Goal: Find specific page/section: Find specific page/section

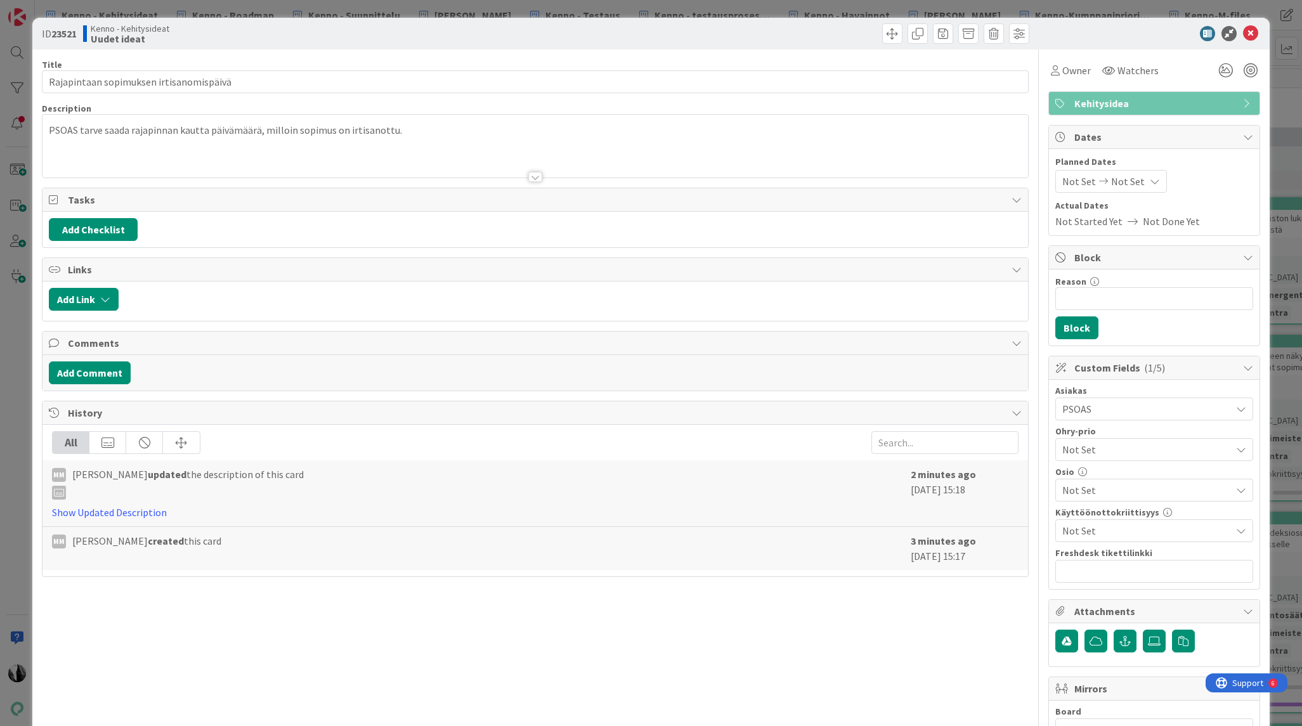
click at [416, 140] on div "PSOAS tarve saada rajapinnan kautta päivämäärä, milloin sopimus on irtisanottu." at bounding box center [535, 149] width 985 height 57
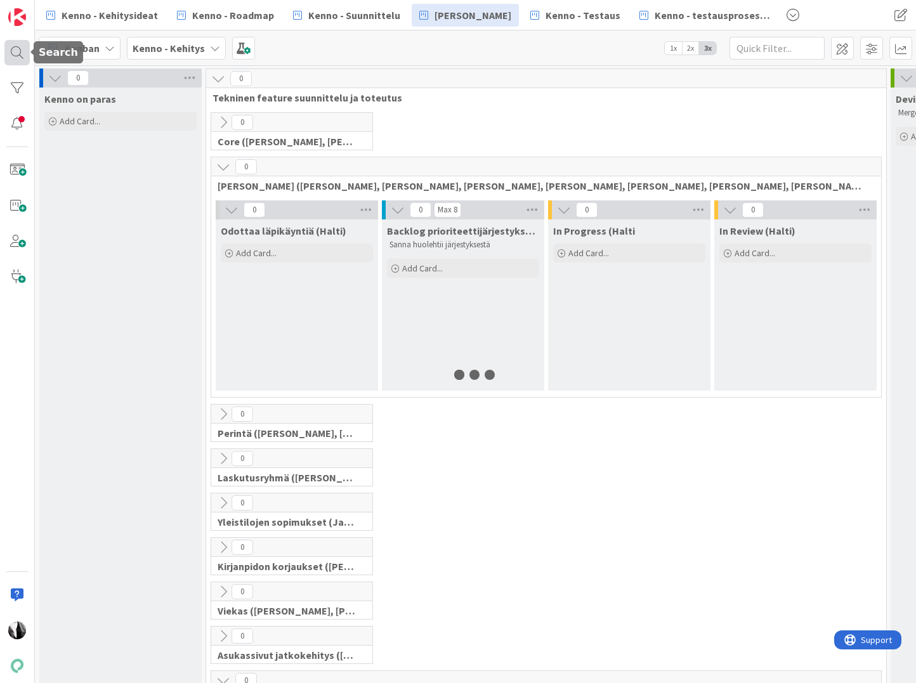
click at [13, 57] on div at bounding box center [16, 52] width 25 height 25
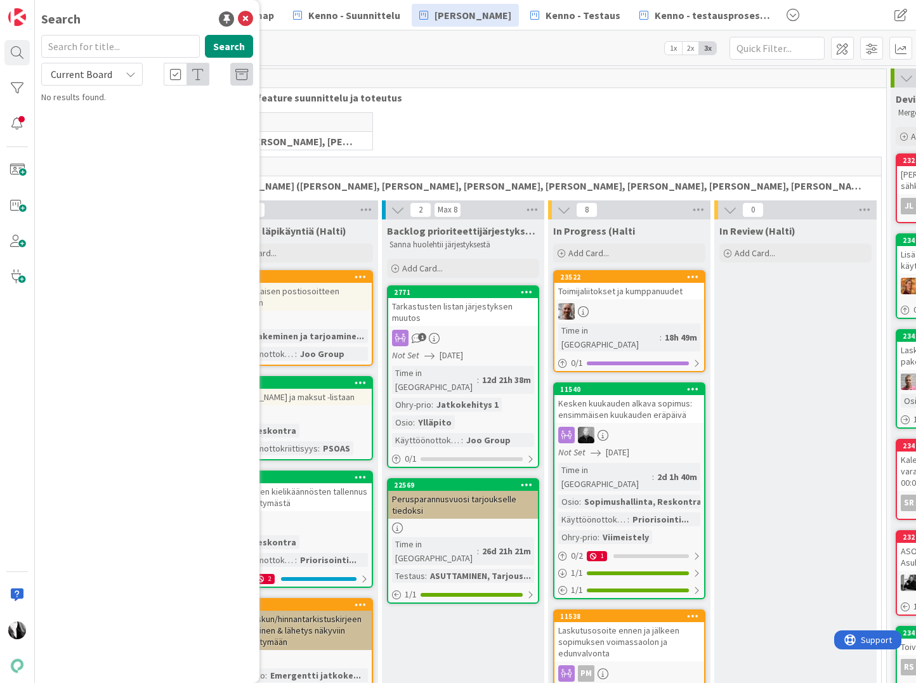
click at [150, 49] on input "text" at bounding box center [120, 46] width 159 height 23
type input "23046"
click at [106, 77] on span "Current Board" at bounding box center [82, 74] width 62 height 13
click at [101, 124] on span "All Boards" at bounding box center [114, 126] width 132 height 19
click at [143, 112] on span "Asukassivujen Viestit-osion ohjeteksti" at bounding box center [161, 111] width 144 height 11
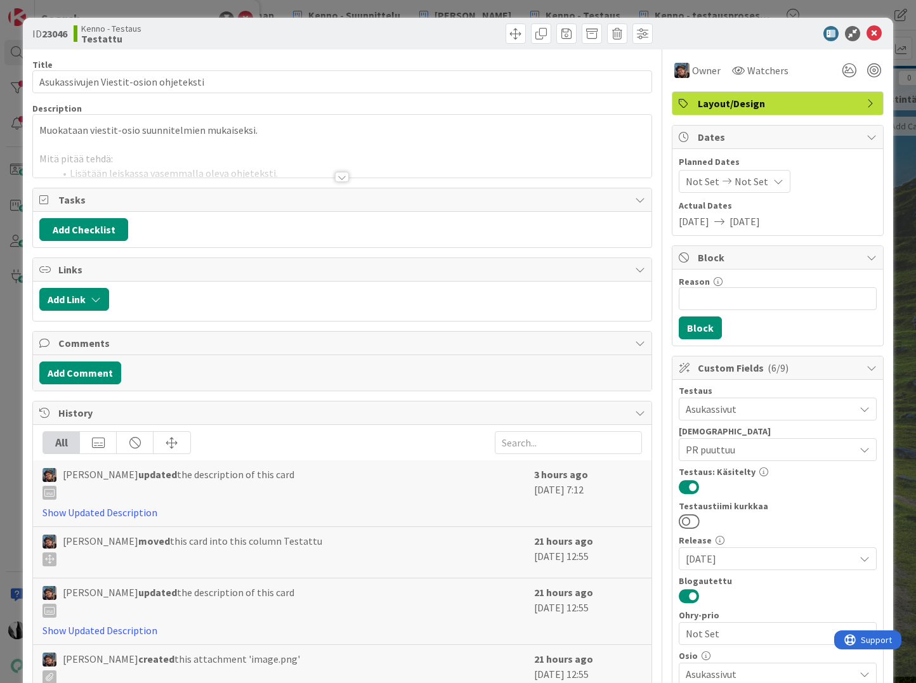
click at [339, 178] on div at bounding box center [342, 177] width 14 height 10
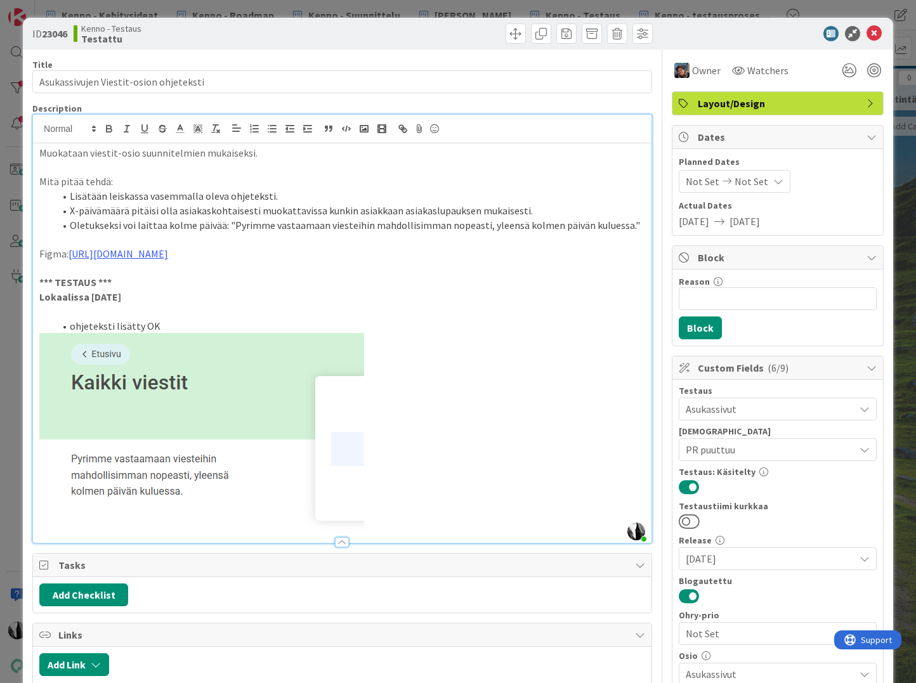
drag, startPoint x: 332, startPoint y: 34, endPoint x: 739, endPoint y: 23, distance: 406.8
click at [333, 34] on div "Kenno - Testaus Testattu" at bounding box center [207, 33] width 266 height 20
click at [874, 31] on icon at bounding box center [874, 33] width 15 height 15
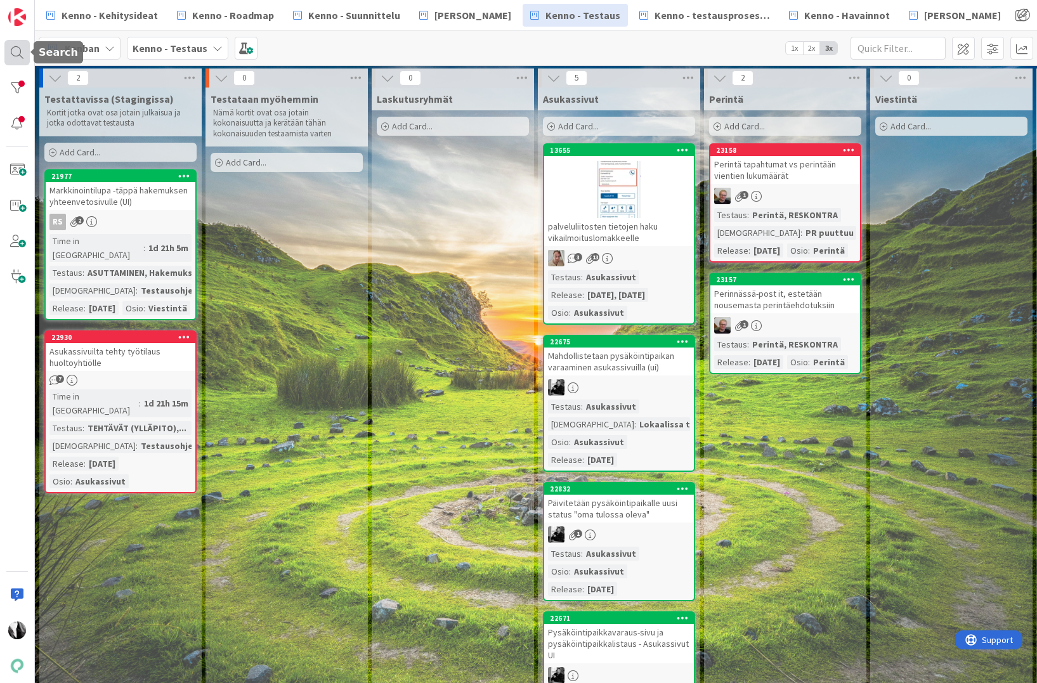
click at [15, 51] on div at bounding box center [16, 52] width 25 height 25
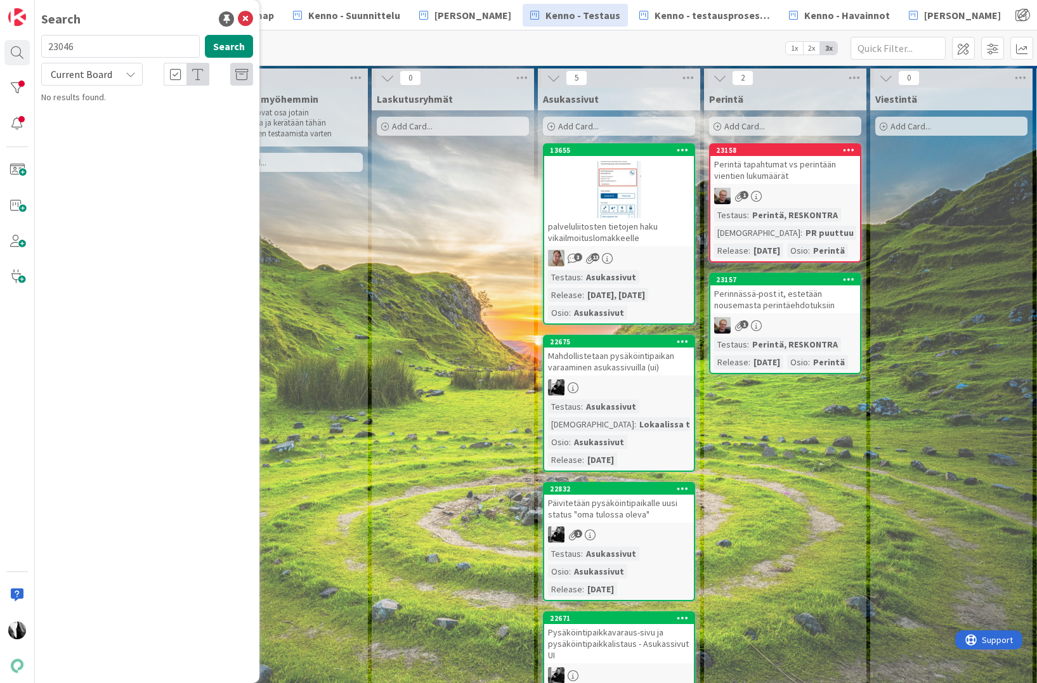
drag, startPoint x: 115, startPoint y: 49, endPoint x: 39, endPoint y: 43, distance: 75.8
click at [34, 47] on div "Search 23046 Search Current Board No results found." at bounding box center [17, 341] width 35 height 683
type input "23048"
drag, startPoint x: 92, startPoint y: 74, endPoint x: 93, endPoint y: 83, distance: 9.0
click at [91, 74] on span "Current Board" at bounding box center [82, 74] width 62 height 13
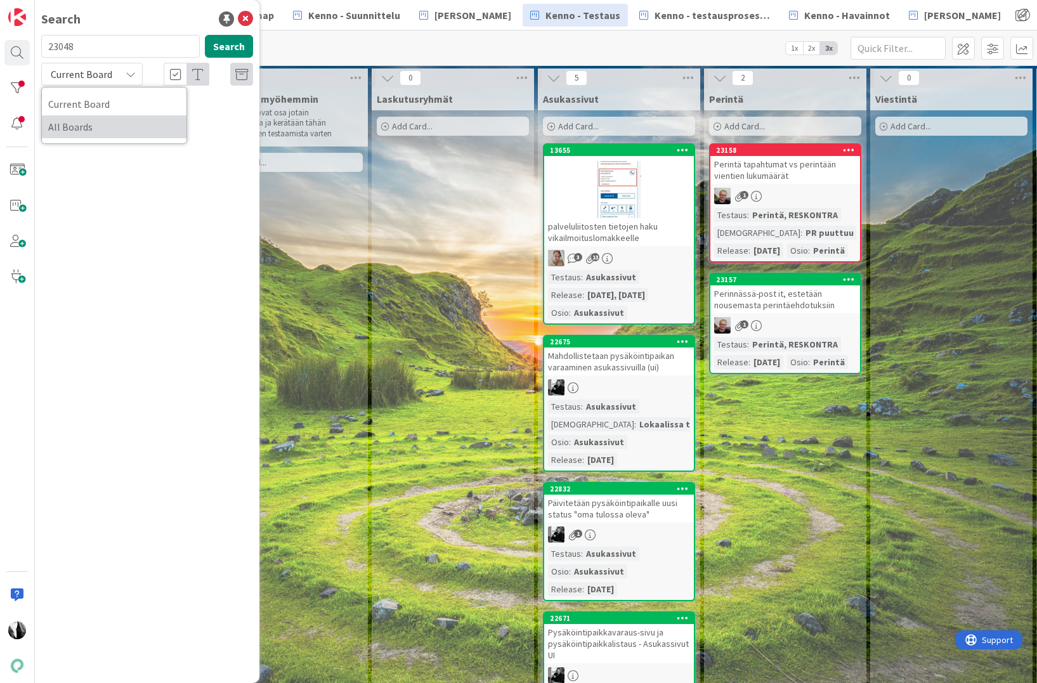
click at [91, 129] on span "All Boards" at bounding box center [114, 126] width 132 height 19
click at [159, 118] on p "Asukkaan lisääminen, ohjetekstit ja muuttopäivämäärä" at bounding box center [156, 118] width 194 height 27
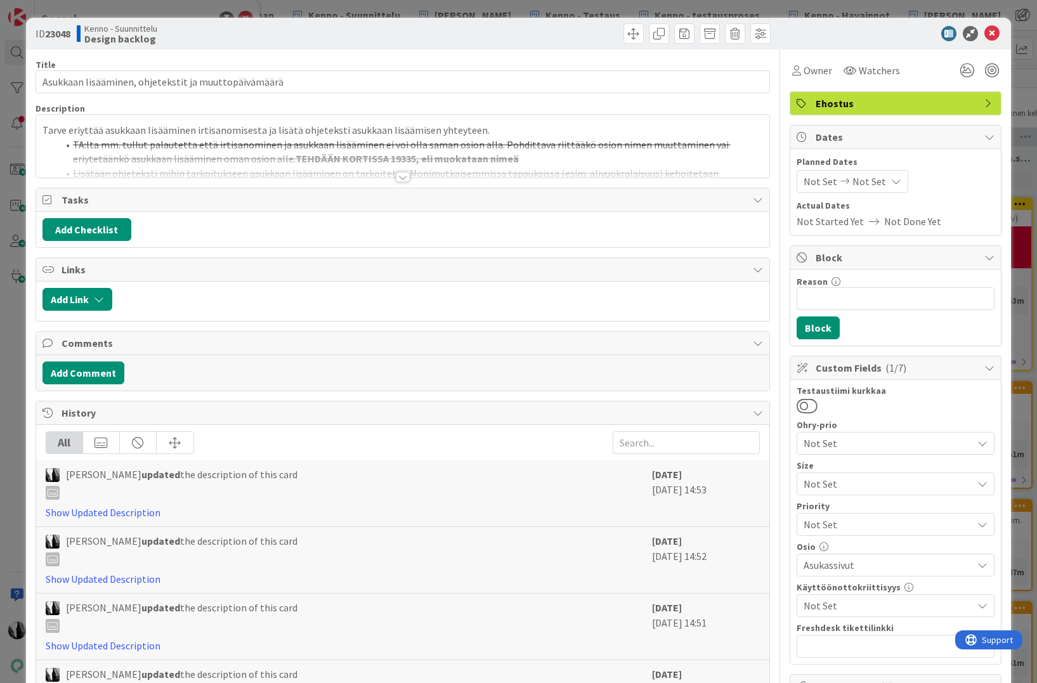
click at [406, 180] on div at bounding box center [403, 177] width 14 height 10
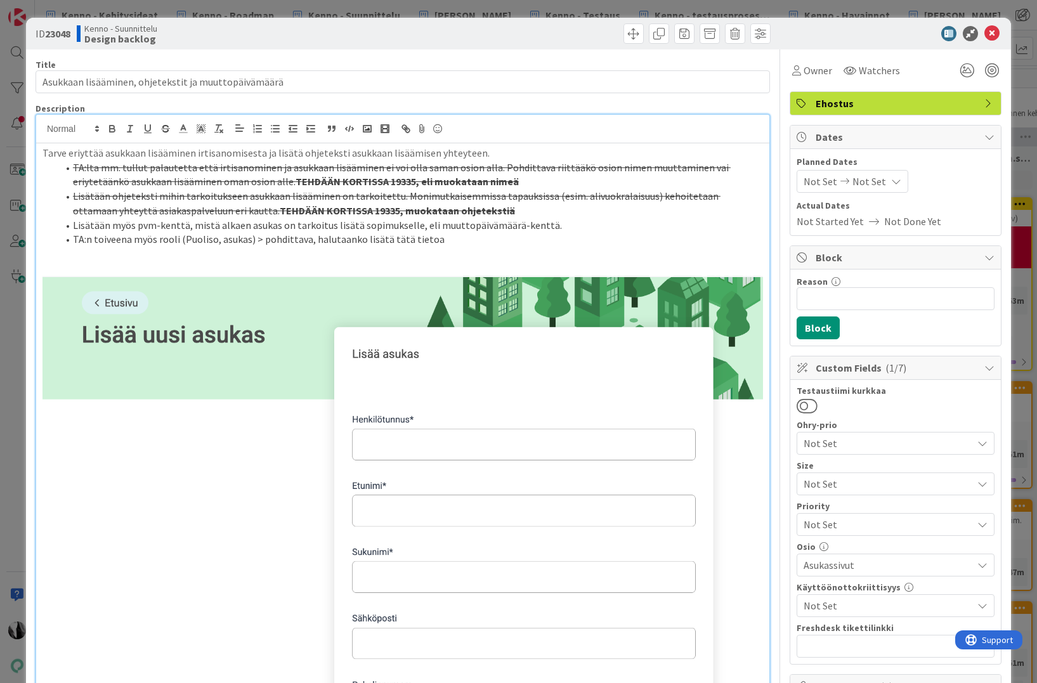
click at [461, 244] on li "TA:n toiveena myös rooli (Puoliso, asukas) > pohdittava, halutaanko lisätä tätä…" at bounding box center [410, 239] width 705 height 15
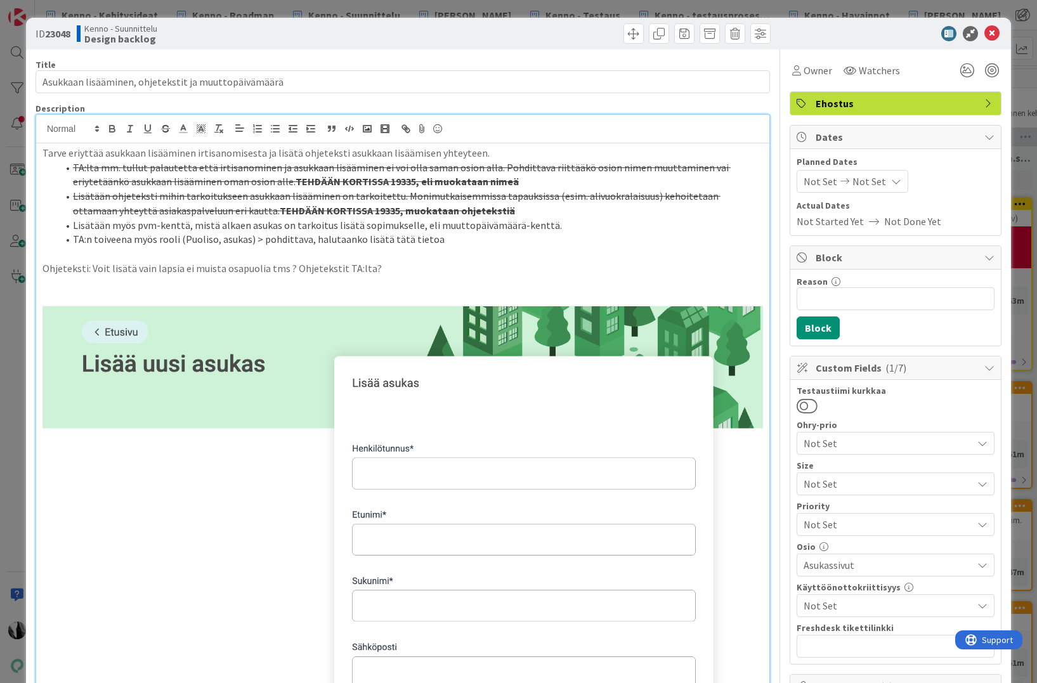
click at [841, 28] on div at bounding box center [889, 33] width 225 height 15
click at [856, 35] on div at bounding box center [889, 33] width 225 height 15
drag, startPoint x: 994, startPoint y: 32, endPoint x: 937, endPoint y: 29, distance: 57.2
click at [915, 32] on icon at bounding box center [992, 33] width 15 height 15
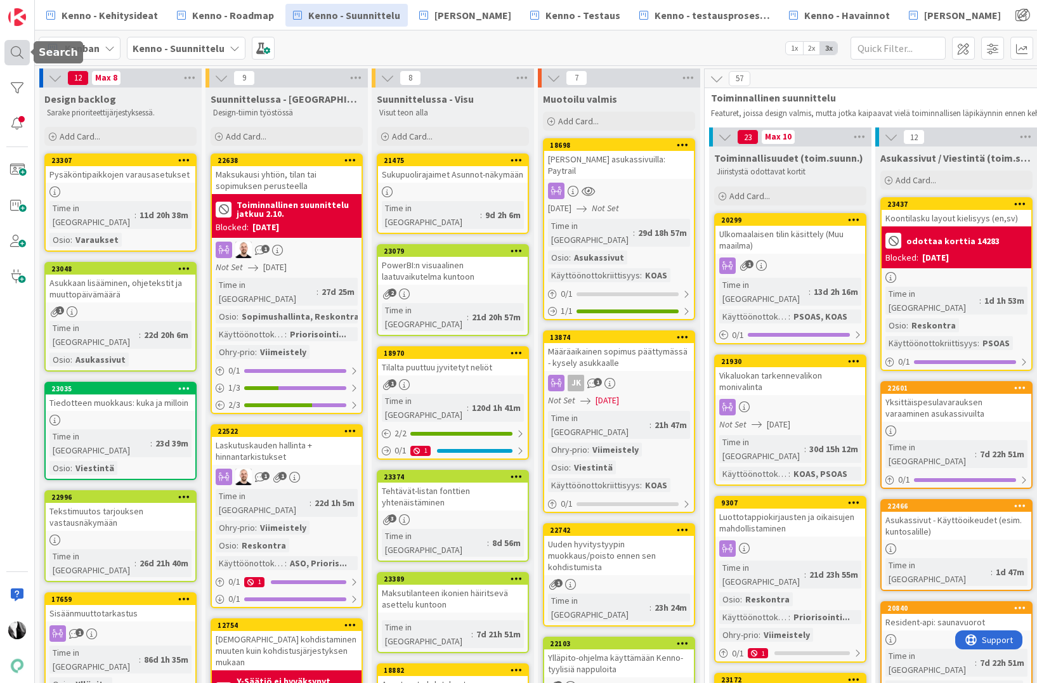
click at [17, 53] on div at bounding box center [16, 52] width 25 height 25
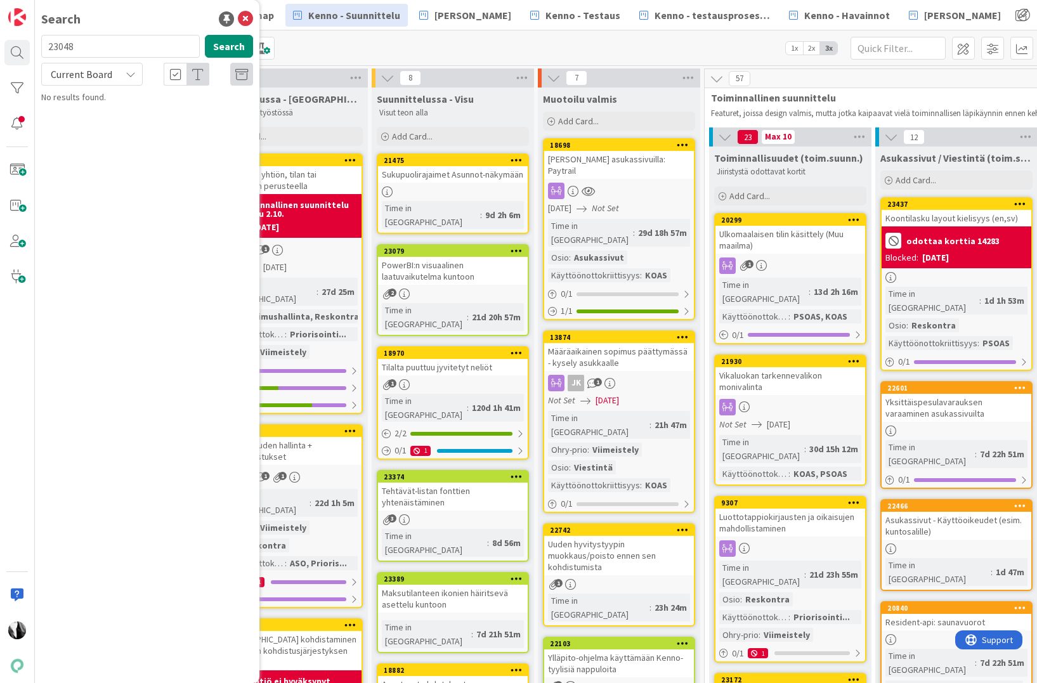
drag, startPoint x: 81, startPoint y: 45, endPoint x: 50, endPoint y: 45, distance: 30.5
click at [44, 47] on input "23048" at bounding box center [120, 46] width 159 height 23
type input "23035"
click at [86, 77] on span "Current Board" at bounding box center [82, 74] width 62 height 13
drag, startPoint x: 88, startPoint y: 124, endPoint x: 163, endPoint y: 106, distance: 77.6
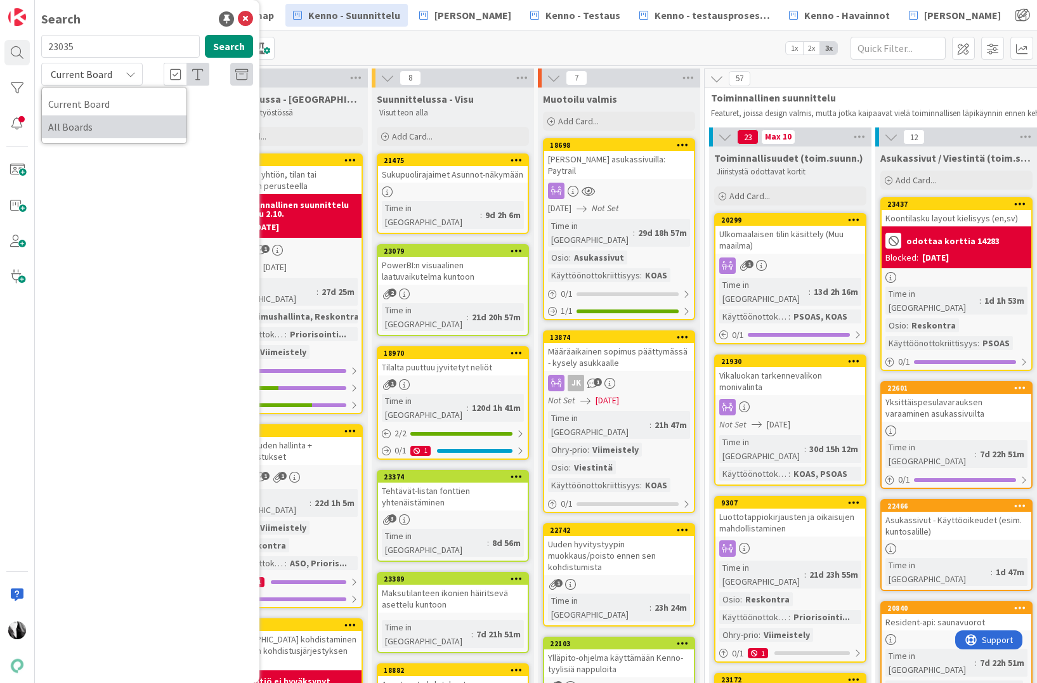
click at [88, 124] on span "All Boards" at bounding box center [114, 126] width 132 height 19
click at [124, 106] on span "Tiedotteen muokkaus: kuka ja milloin" at bounding box center [158, 111] width 139 height 11
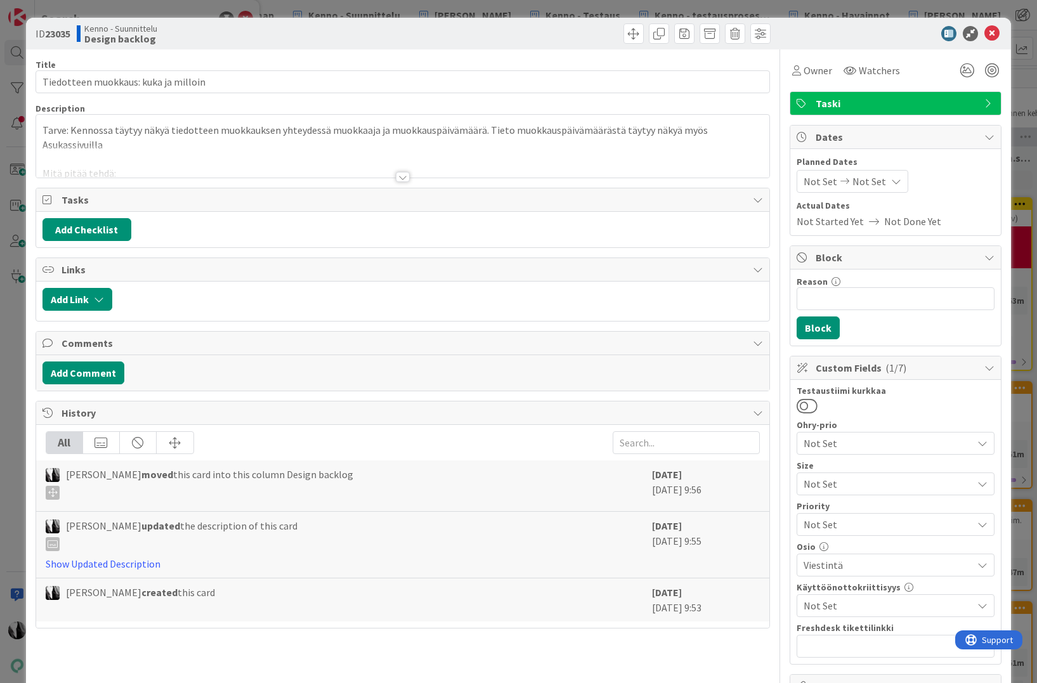
click at [407, 178] on div at bounding box center [403, 177] width 14 height 10
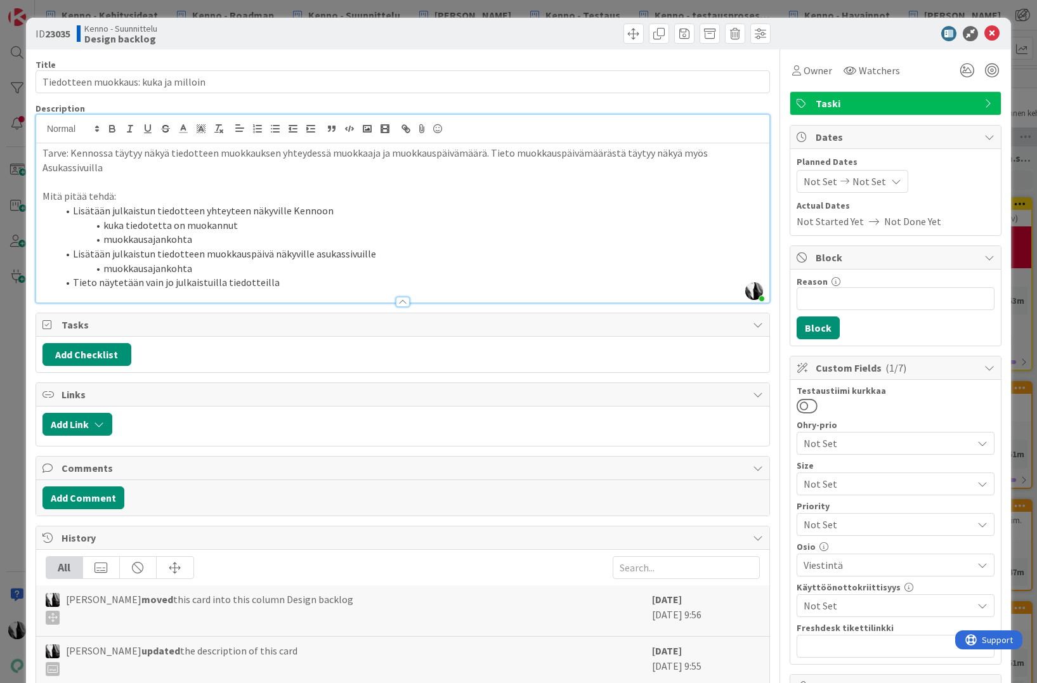
click at [889, 36] on div at bounding box center [889, 33] width 225 height 15
click at [915, 30] on icon at bounding box center [992, 33] width 15 height 15
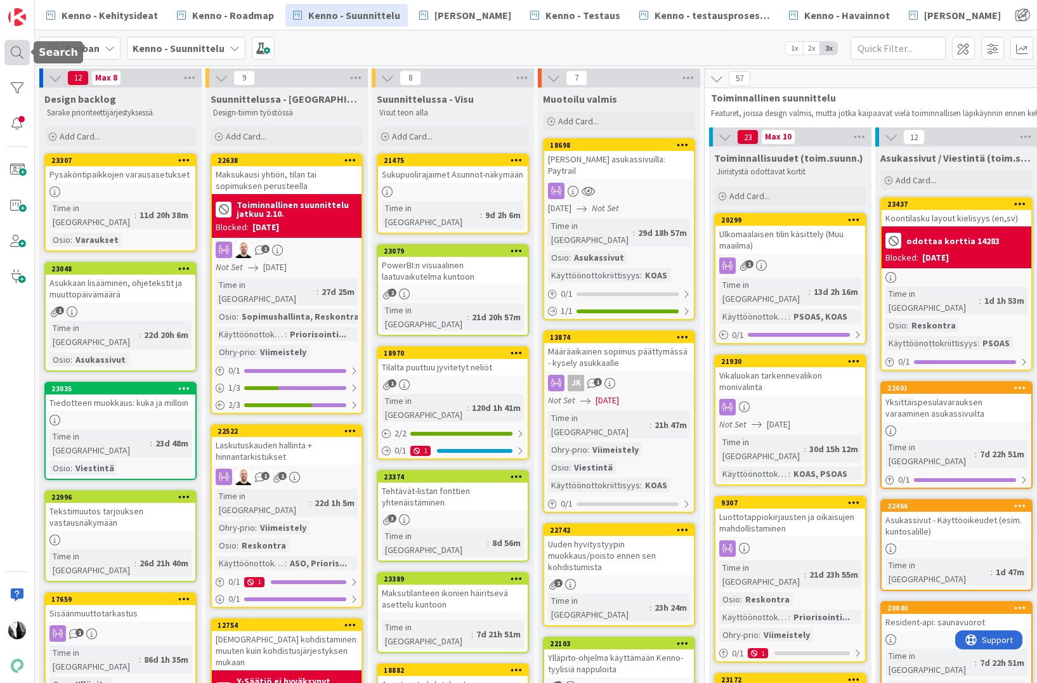
click at [23, 49] on div at bounding box center [16, 52] width 25 height 25
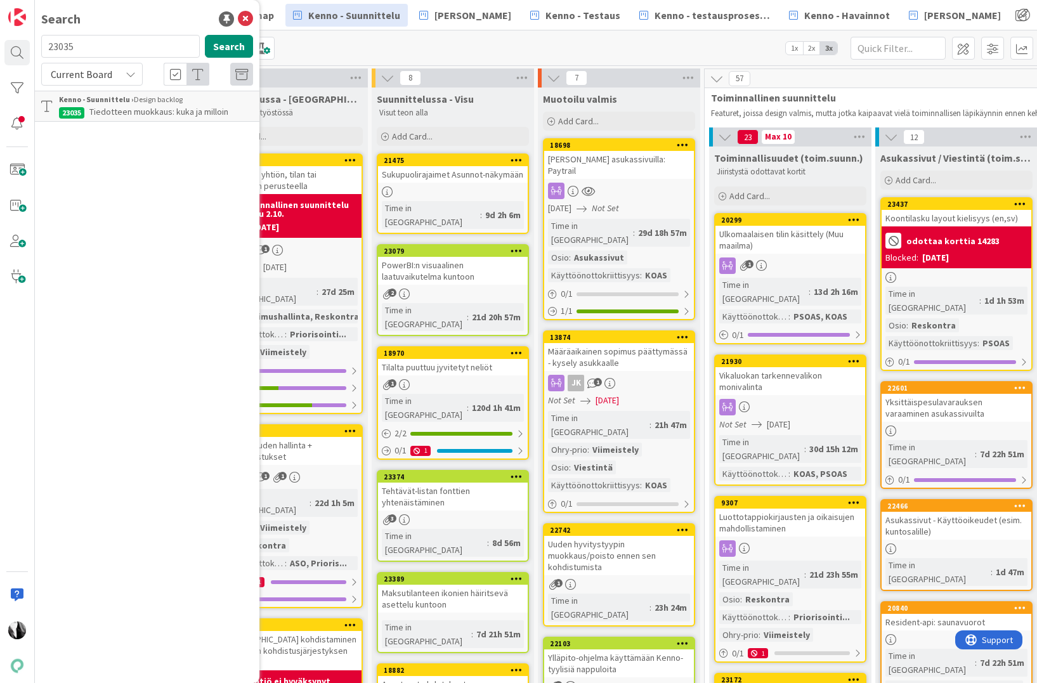
drag, startPoint x: 120, startPoint y: 49, endPoint x: 86, endPoint y: 51, distance: 33.7
click at [48, 48] on input "23035" at bounding box center [120, 46] width 159 height 23
click at [144, 108] on span "Tiedotteen muokkaus: kuka ja milloin" at bounding box center [158, 111] width 139 height 11
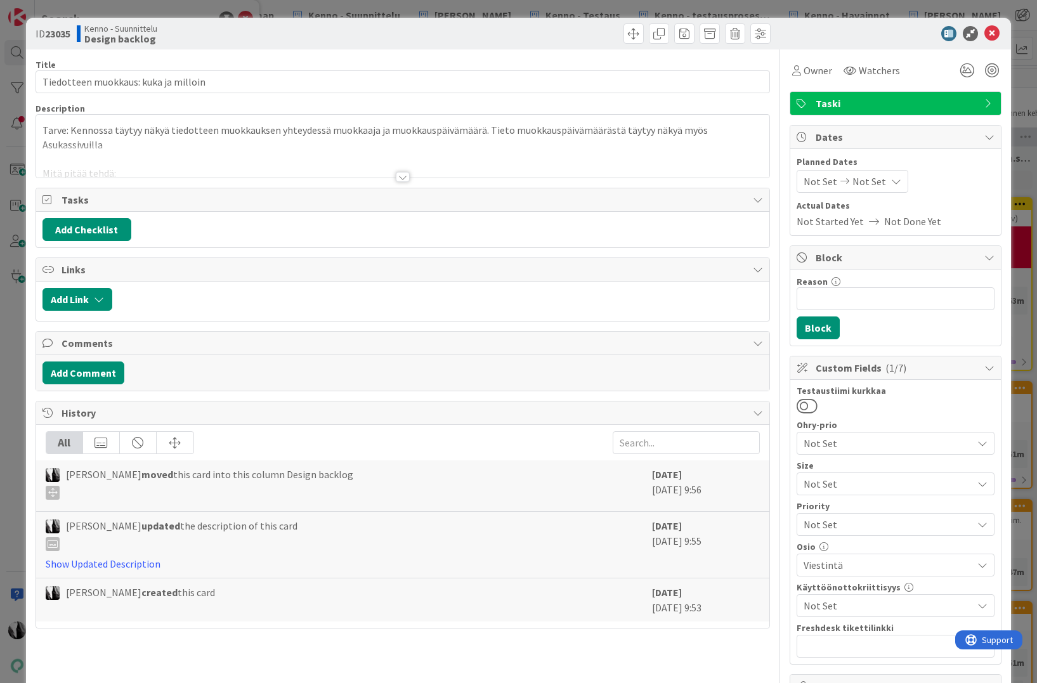
drag, startPoint x: 371, startPoint y: 164, endPoint x: 409, endPoint y: 185, distance: 42.9
click at [371, 164] on div at bounding box center [402, 161] width 733 height 32
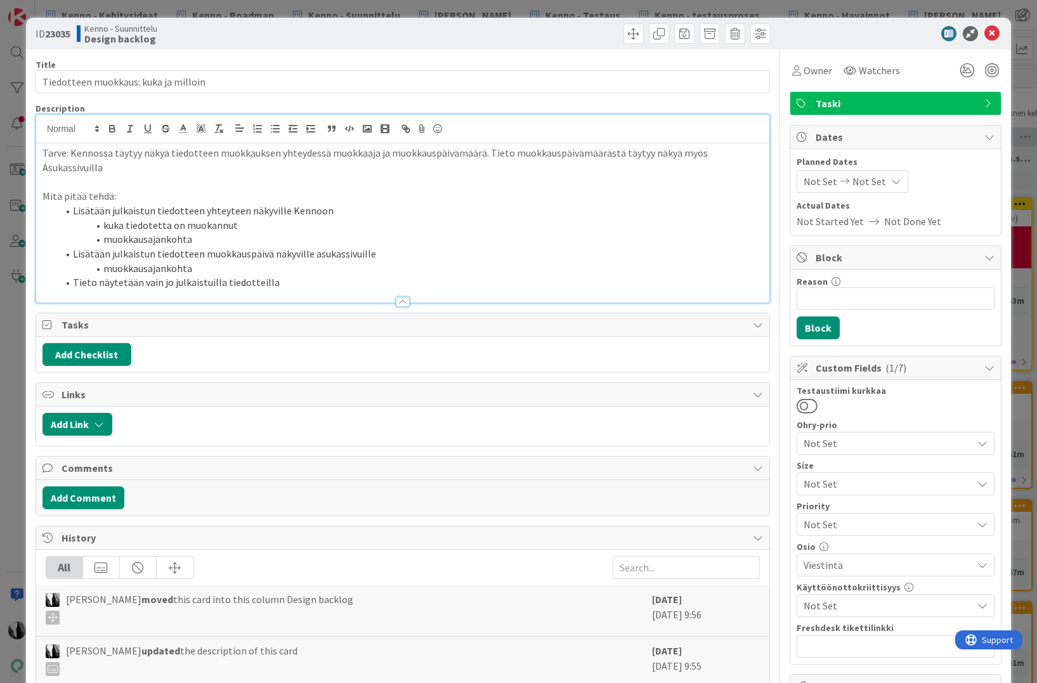
click at [368, 275] on li "Tieto näytetään vain jo julkaistuilla tiedotteilla" at bounding box center [410, 282] width 705 height 15
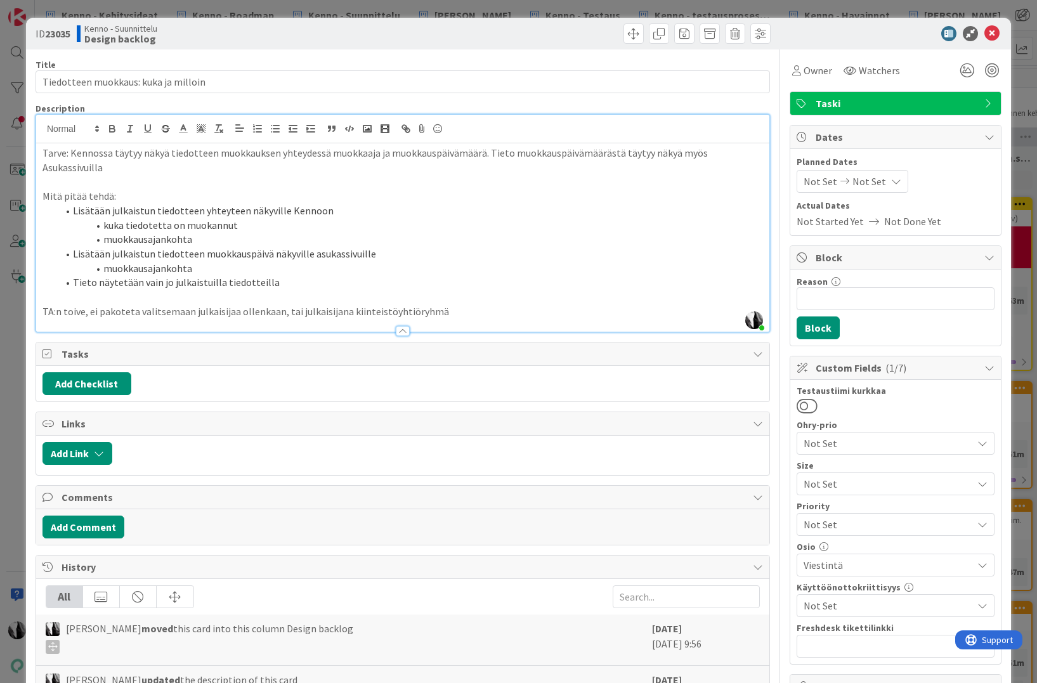
click at [860, 37] on div at bounding box center [889, 33] width 225 height 15
click at [915, 31] on icon at bounding box center [992, 33] width 15 height 15
